Goal: Browse casually: Explore the website without a specific task or goal

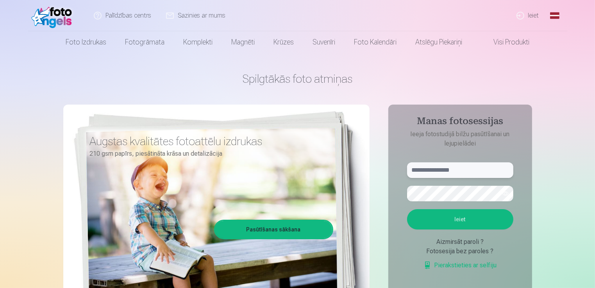
click at [440, 171] on input "text" at bounding box center [460, 170] width 106 height 16
type input "**********"
click at [407, 209] on button "Ieiet" at bounding box center [460, 219] width 106 height 20
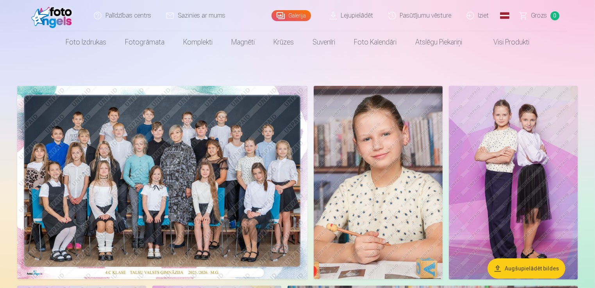
click at [200, 204] on img at bounding box center [162, 182] width 290 height 193
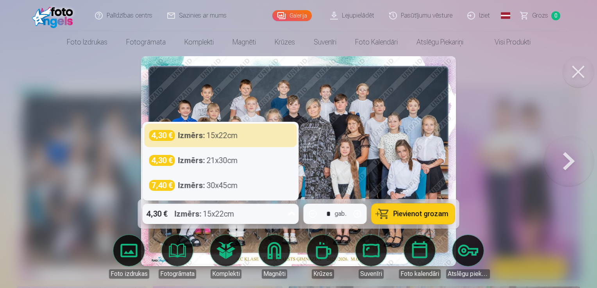
click at [291, 213] on icon at bounding box center [291, 214] width 12 height 12
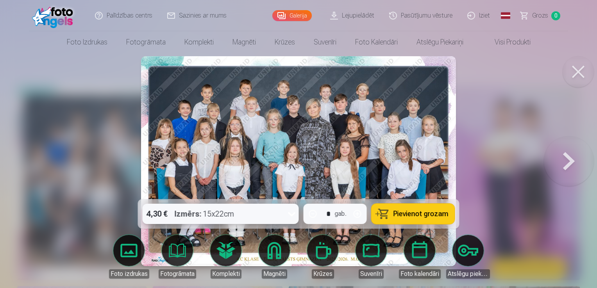
click at [291, 213] on icon at bounding box center [291, 214] width 12 height 12
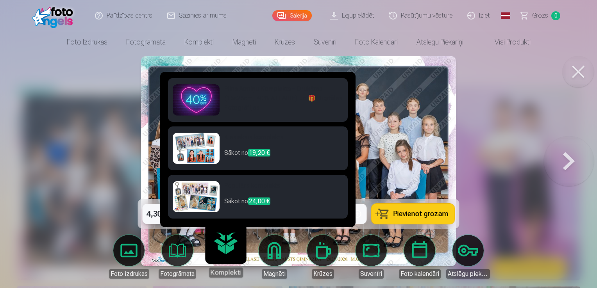
click at [221, 253] on link "Komplekti" at bounding box center [225, 254] width 48 height 48
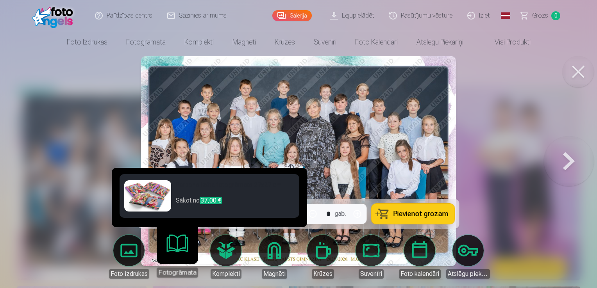
click at [181, 253] on link "Fotogrāmata" at bounding box center [177, 254] width 48 height 48
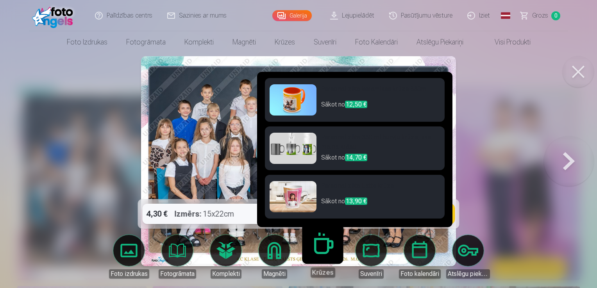
click at [310, 251] on link "Krūzes" at bounding box center [322, 254] width 48 height 48
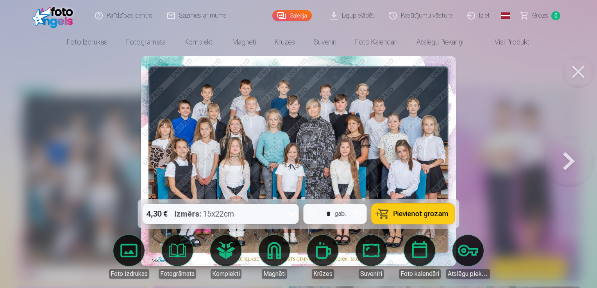
click at [132, 160] on div at bounding box center [298, 144] width 597 height 288
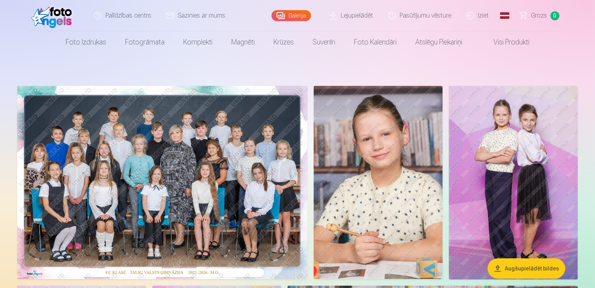
click at [184, 180] on img at bounding box center [162, 182] width 290 height 193
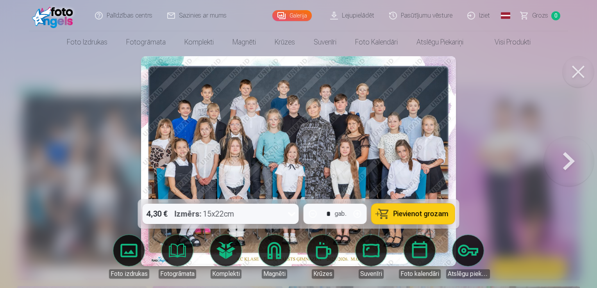
click at [559, 162] on button at bounding box center [569, 161] width 50 height 60
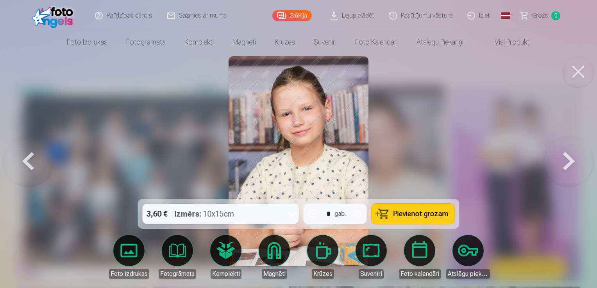
click at [553, 166] on button at bounding box center [569, 161] width 50 height 60
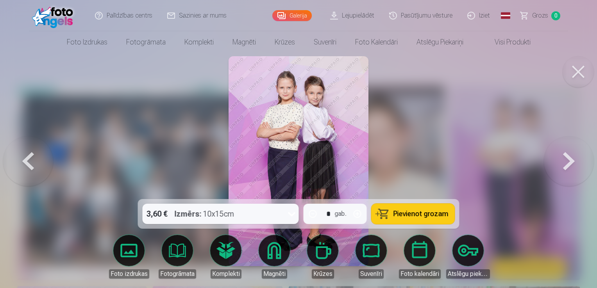
click at [553, 166] on button at bounding box center [569, 161] width 50 height 60
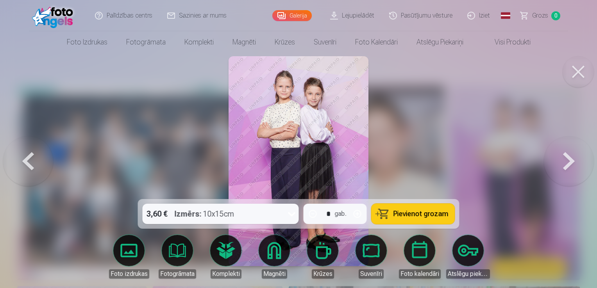
click at [553, 166] on button at bounding box center [569, 161] width 50 height 60
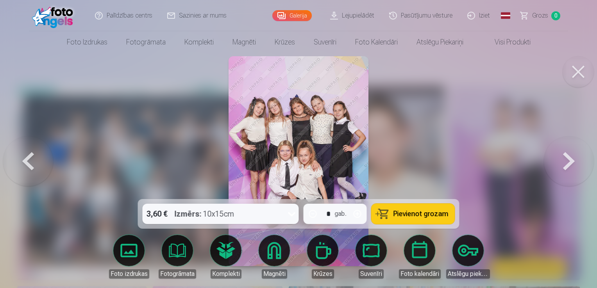
click at [553, 166] on button at bounding box center [569, 161] width 50 height 60
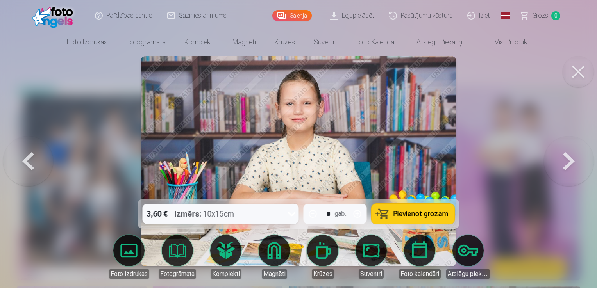
click at [553, 166] on button at bounding box center [569, 161] width 50 height 60
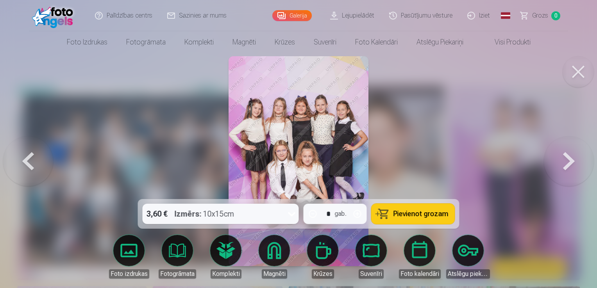
click at [553, 166] on button at bounding box center [569, 161] width 50 height 60
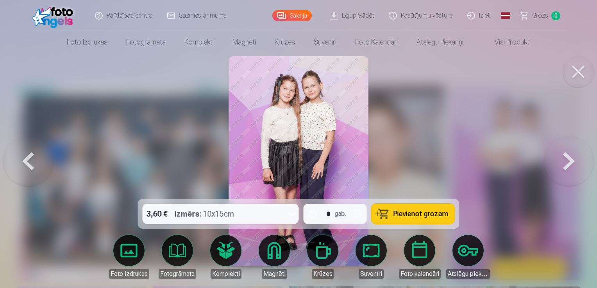
click at [553, 166] on button at bounding box center [569, 161] width 50 height 60
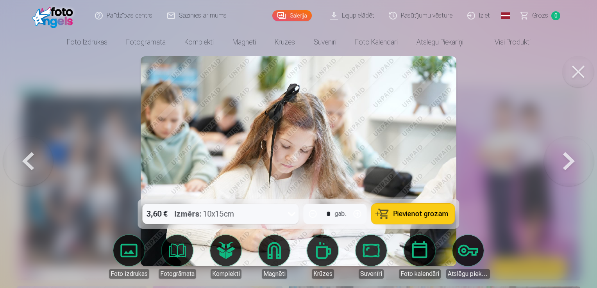
click at [553, 166] on button at bounding box center [569, 161] width 50 height 60
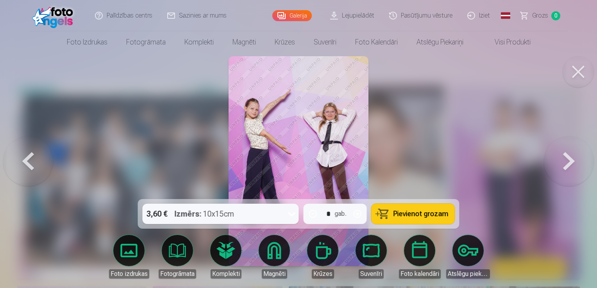
click at [553, 166] on button at bounding box center [569, 161] width 50 height 60
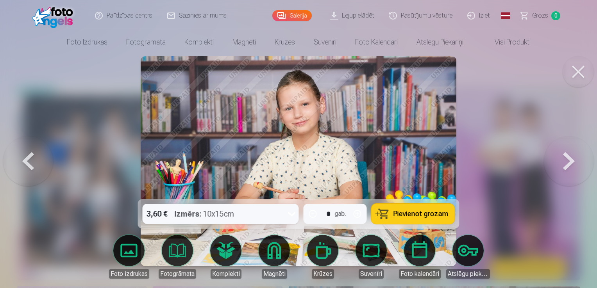
click at [553, 166] on button at bounding box center [569, 161] width 50 height 60
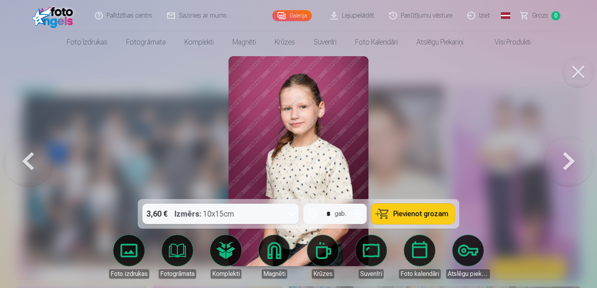
click at [553, 166] on button at bounding box center [569, 161] width 50 height 60
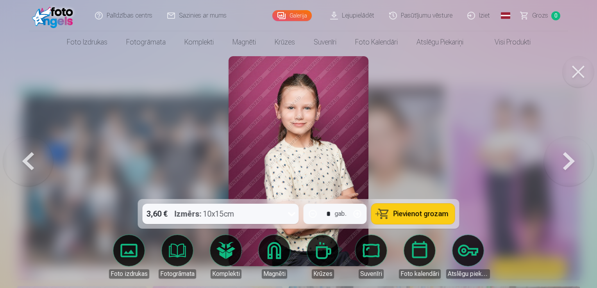
click at [553, 166] on button at bounding box center [569, 161] width 50 height 60
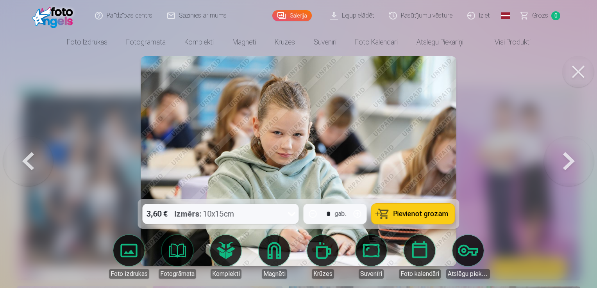
click at [553, 166] on button at bounding box center [569, 161] width 50 height 60
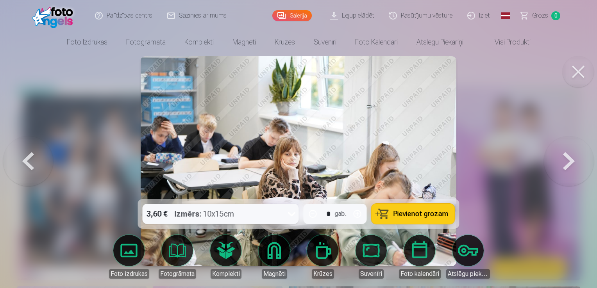
click at [553, 166] on button at bounding box center [569, 161] width 50 height 60
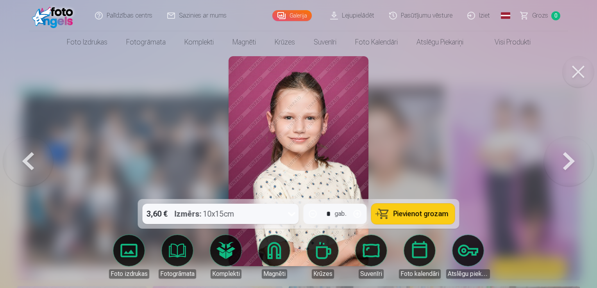
click at [553, 166] on button at bounding box center [569, 161] width 50 height 60
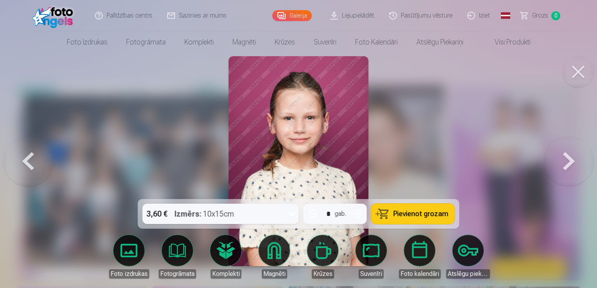
click at [553, 166] on button at bounding box center [569, 161] width 50 height 60
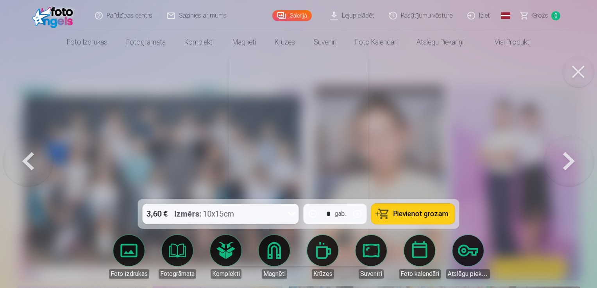
click at [553, 166] on button at bounding box center [569, 161] width 50 height 60
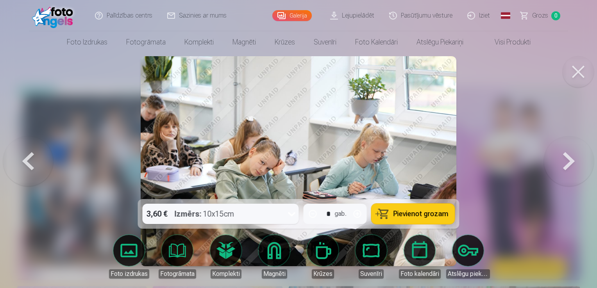
click at [553, 166] on button at bounding box center [569, 161] width 50 height 60
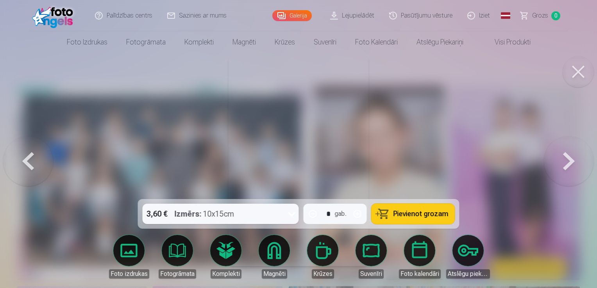
click at [553, 166] on button at bounding box center [569, 161] width 50 height 60
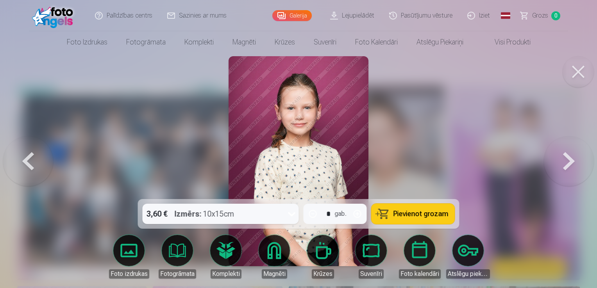
click at [553, 166] on button at bounding box center [569, 161] width 50 height 60
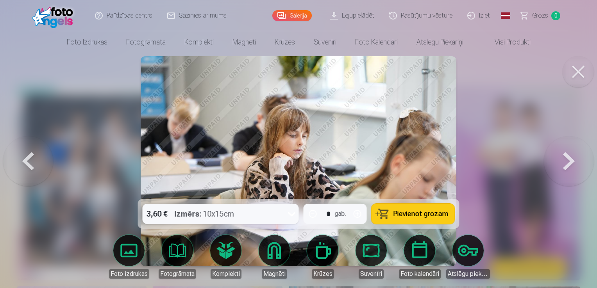
click at [553, 166] on button at bounding box center [569, 161] width 50 height 60
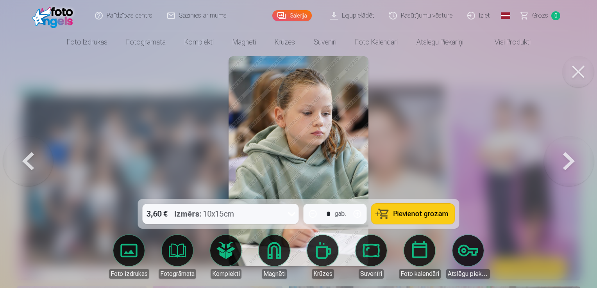
click at [553, 166] on button at bounding box center [569, 161] width 50 height 60
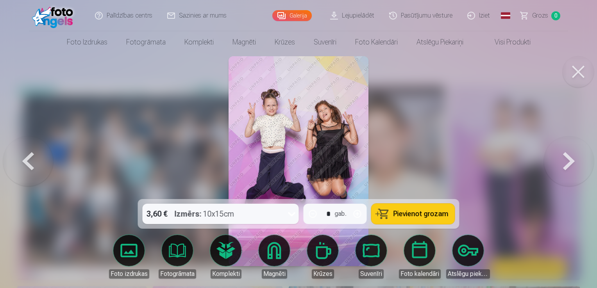
click at [553, 166] on button at bounding box center [569, 161] width 50 height 60
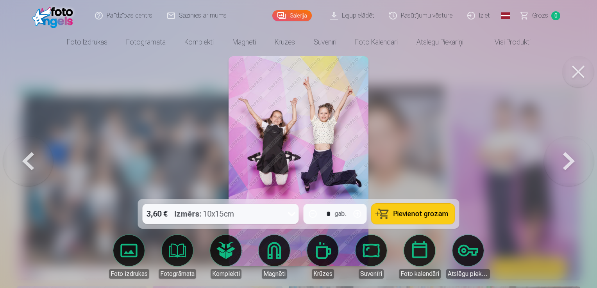
click at [553, 166] on button at bounding box center [569, 161] width 50 height 60
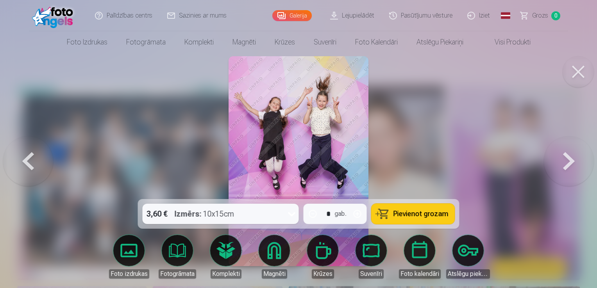
click at [553, 166] on button at bounding box center [569, 161] width 50 height 60
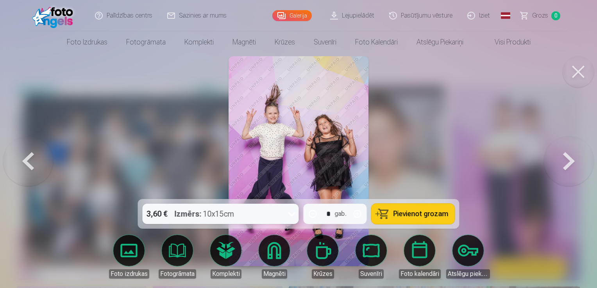
click at [553, 166] on button at bounding box center [569, 161] width 50 height 60
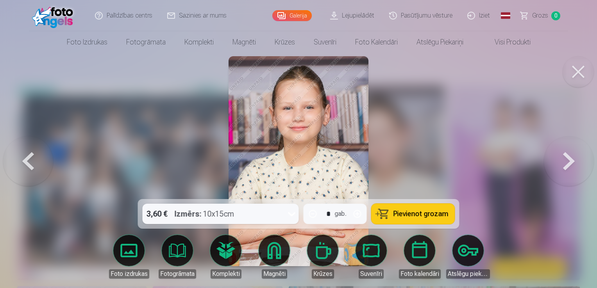
click at [553, 166] on button at bounding box center [569, 161] width 50 height 60
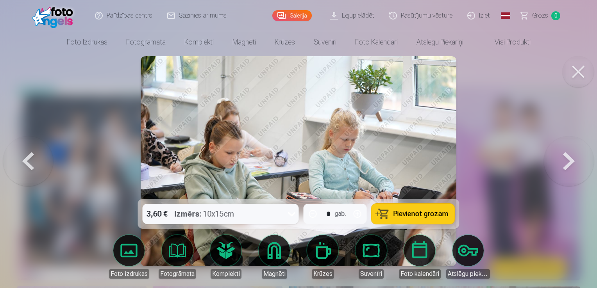
click at [553, 166] on button at bounding box center [569, 161] width 50 height 60
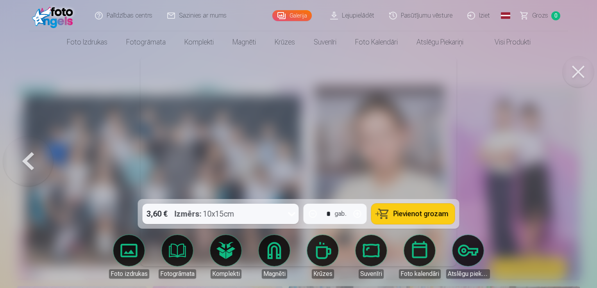
click at [553, 166] on div at bounding box center [298, 144] width 597 height 288
